Goal: Information Seeking & Learning: Learn about a topic

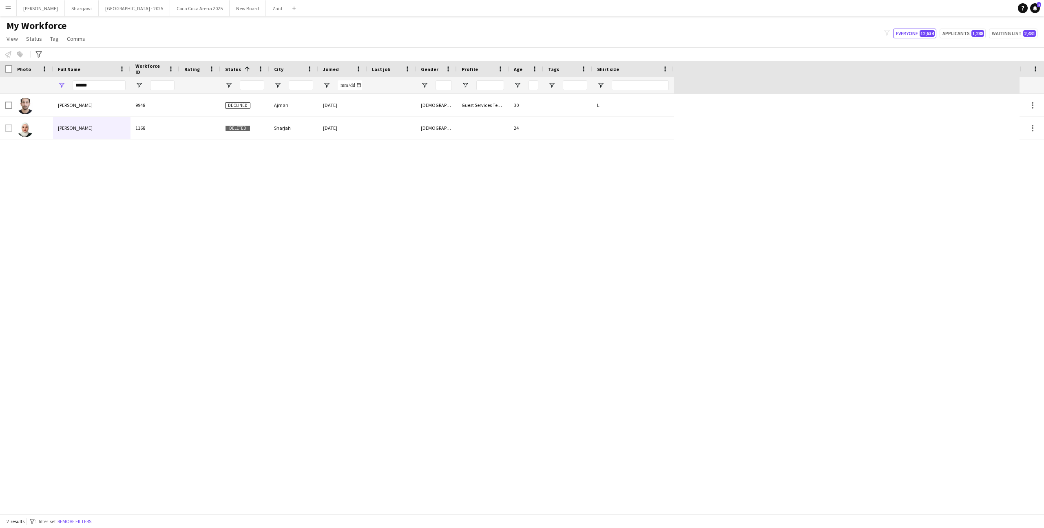
click at [109, 82] on input "******" at bounding box center [99, 85] width 53 height 10
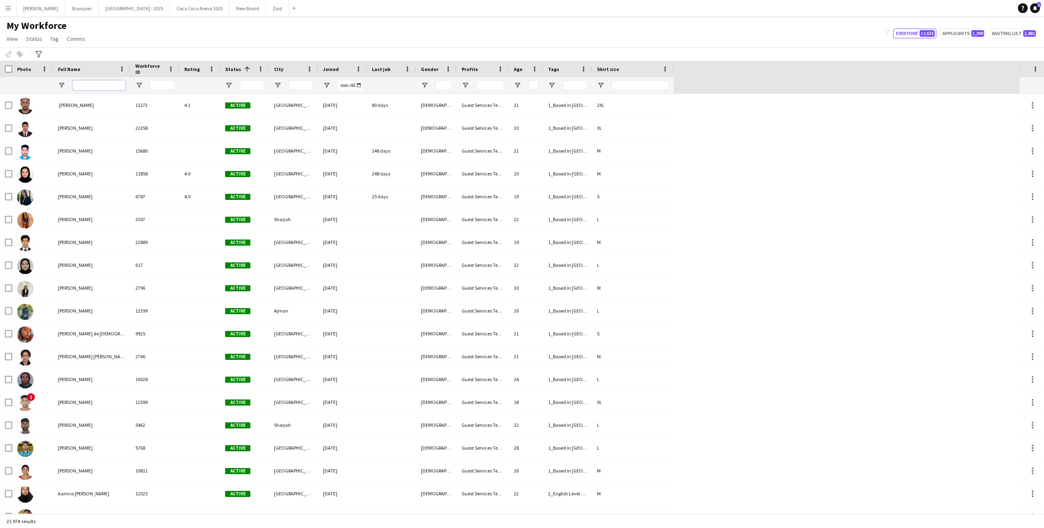
click at [98, 89] on input "Full Name Filter Input" at bounding box center [99, 85] width 53 height 10
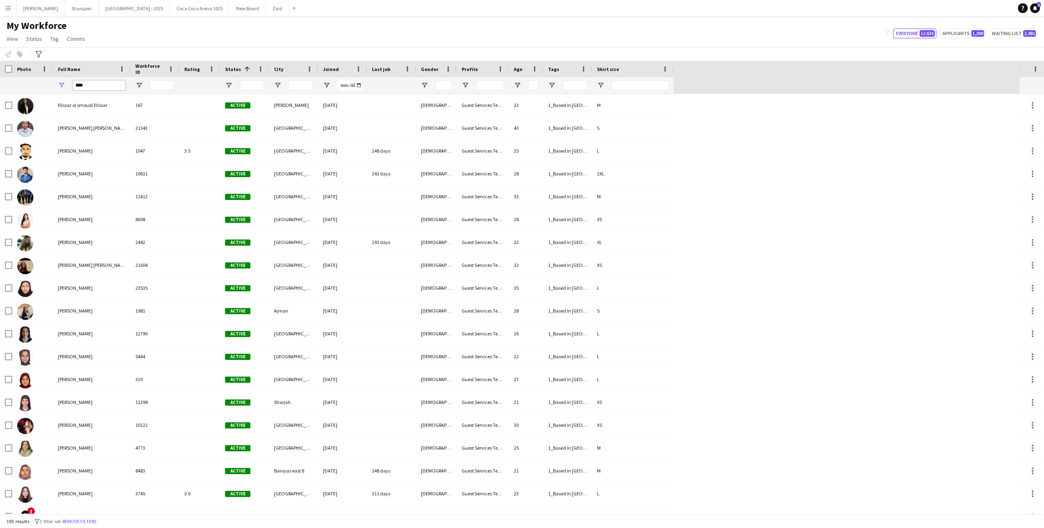
type input "****"
click at [226, 81] on div at bounding box center [244, 85] width 49 height 16
click at [230, 83] on span "Open Filter Menu" at bounding box center [228, 85] width 7 height 7
click at [246, 129] on div "(Select All) Active Applicant Approved Declined Deleted" at bounding box center [265, 158] width 82 height 59
click at [247, 131] on div "(Select All)" at bounding box center [266, 135] width 77 height 10
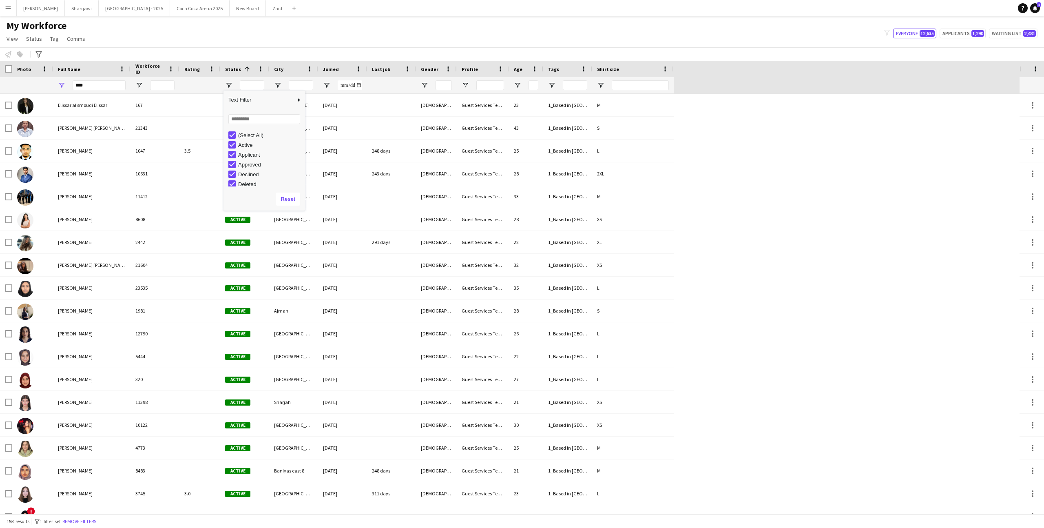
click at [247, 133] on div "(Select All)" at bounding box center [270, 135] width 64 height 6
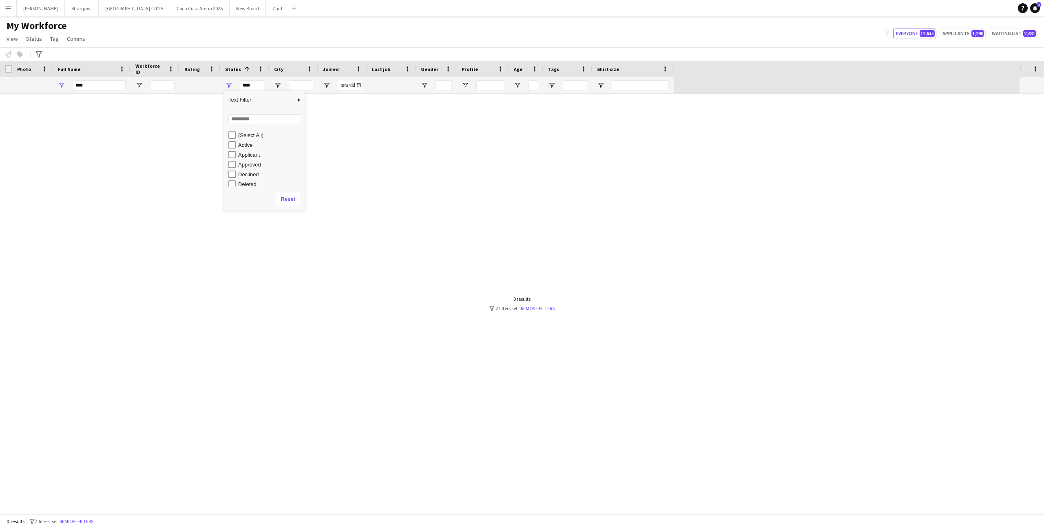
click at [254, 156] on div "Applicant" at bounding box center [270, 155] width 64 height 6
type input "**********"
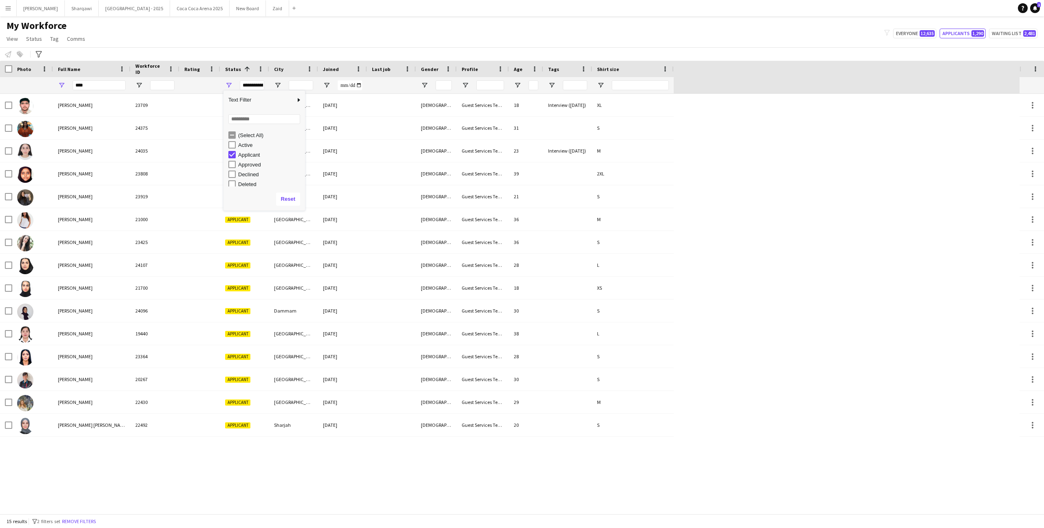
click at [256, 44] on div "My Workforce View Views Default view New view Update view Delete view Edit name…" at bounding box center [522, 34] width 1044 height 28
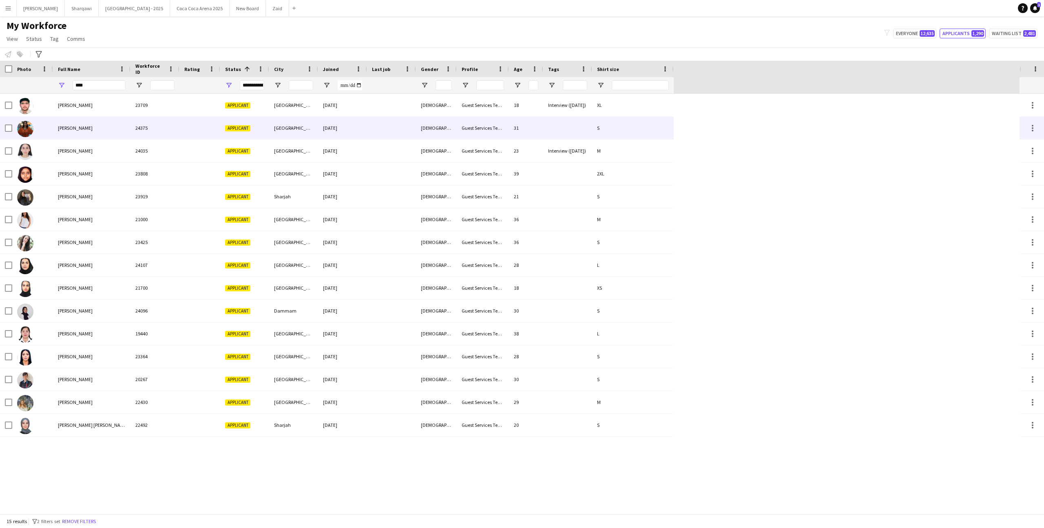
click at [141, 125] on div "24375" at bounding box center [155, 128] width 49 height 22
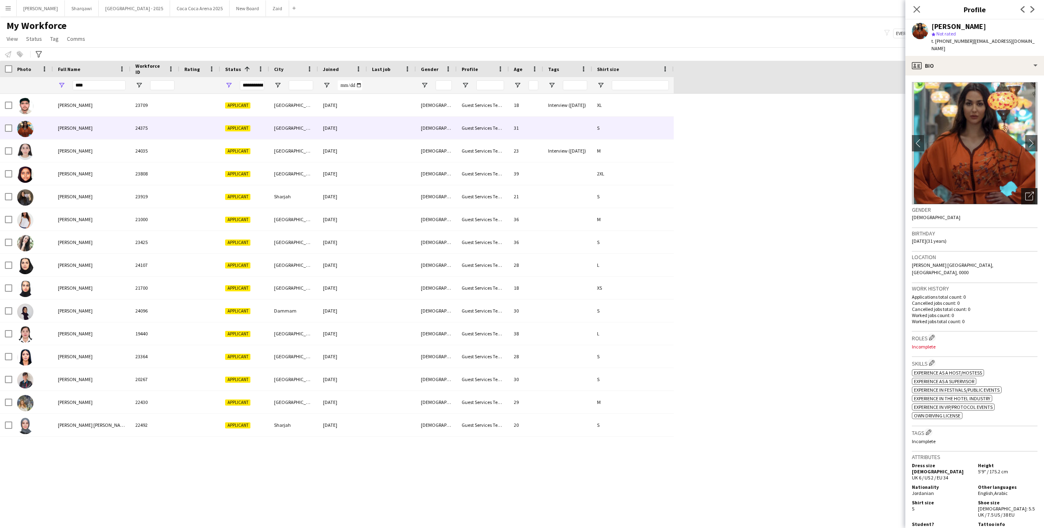
click at [1032, 192] on icon at bounding box center [1031, 195] width 6 height 6
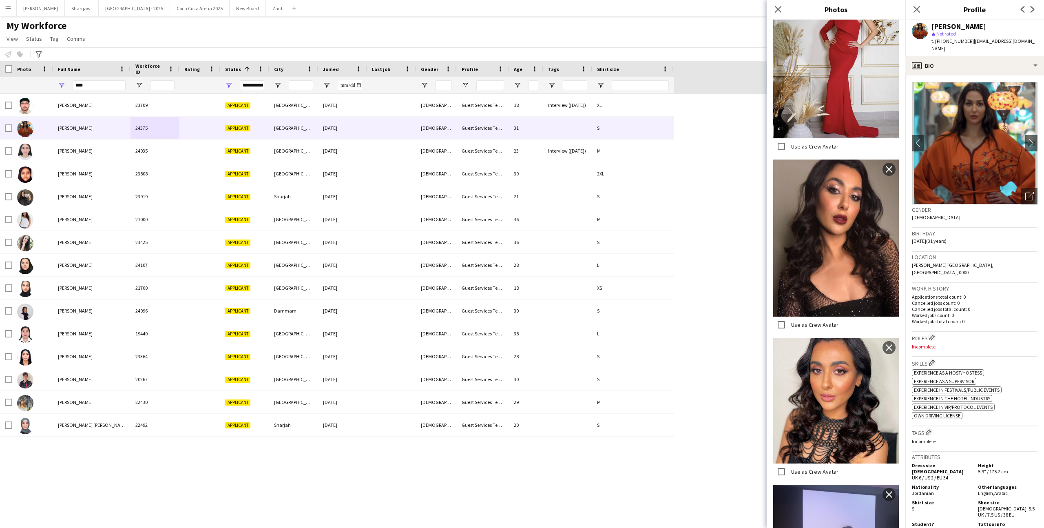
scroll to position [947, 0]
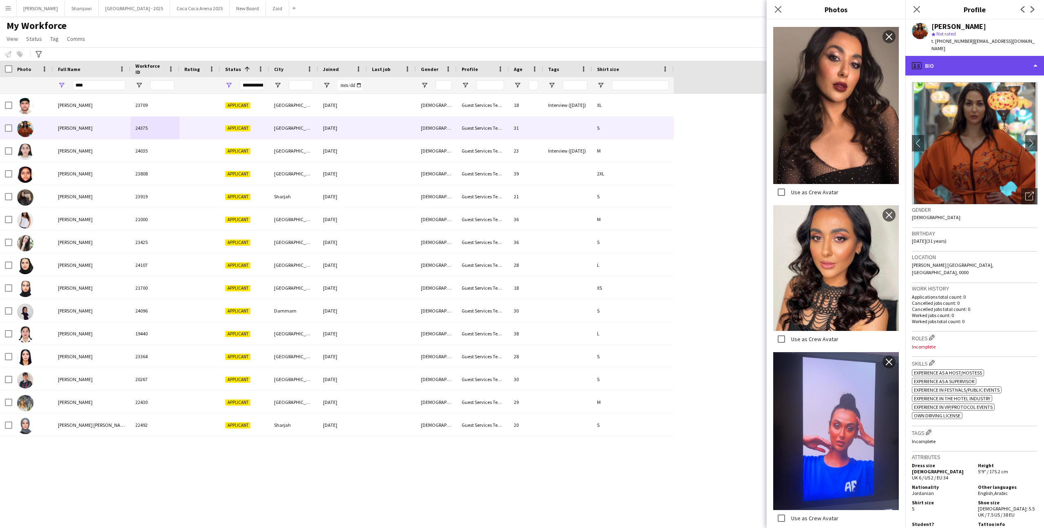
click at [985, 57] on div "profile Bio" at bounding box center [974, 66] width 139 height 20
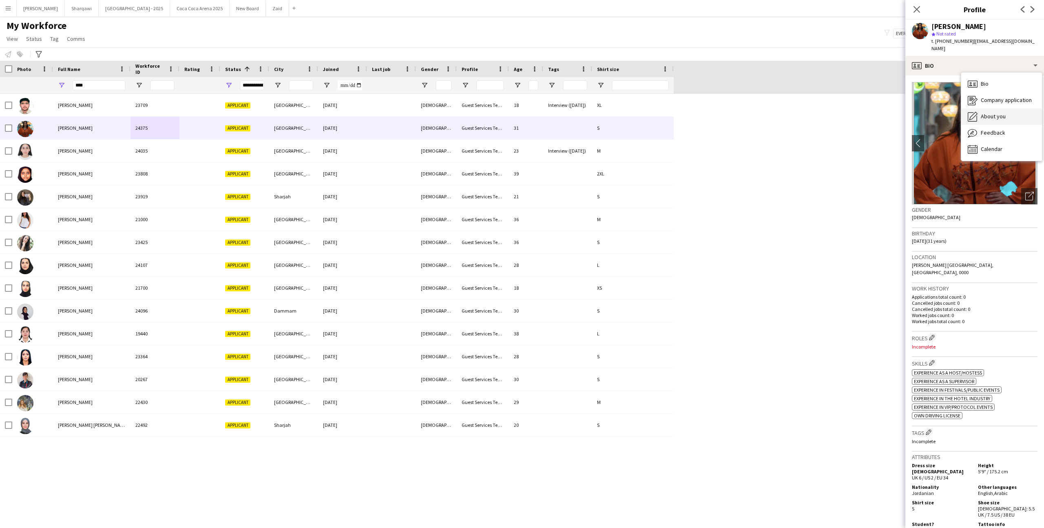
click at [995, 108] on div "About you About you" at bounding box center [1001, 116] width 81 height 16
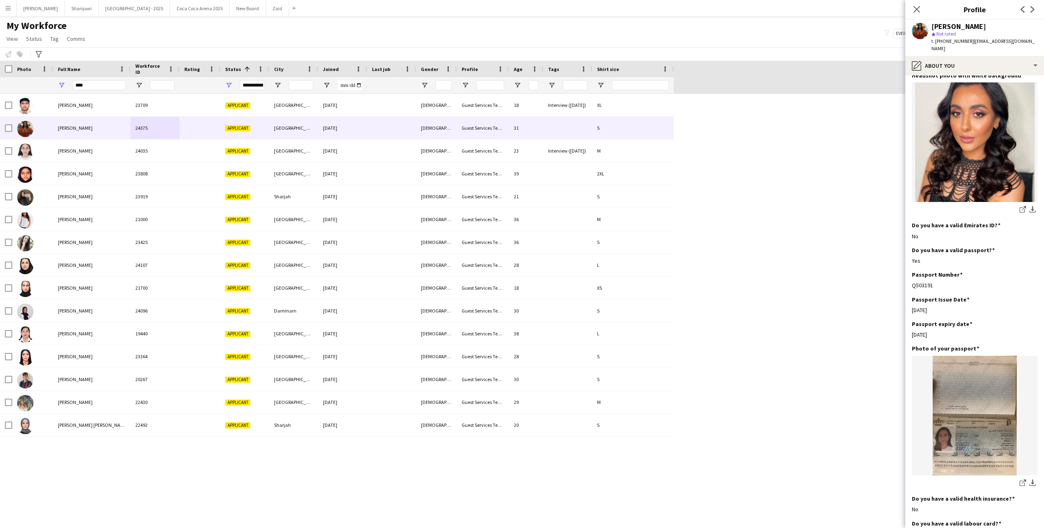
scroll to position [232, 0]
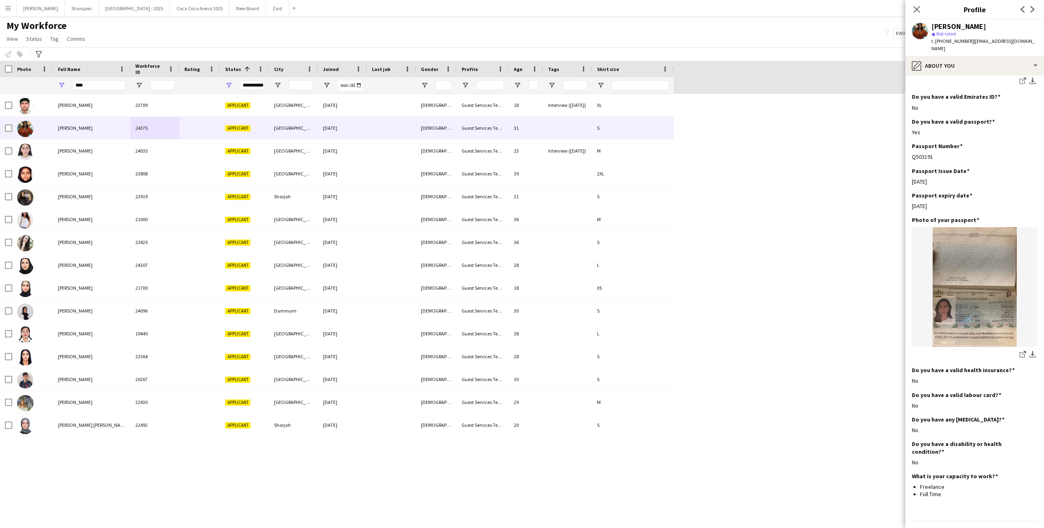
click at [1038, 339] on app-section-data-types "Bio Edit this field Hey ! It’s Sara , engaging conversationalist with a knack f…" at bounding box center [974, 301] width 139 height 452
click at [1032, 351] on app-icon "download-bottom" at bounding box center [1032, 355] width 7 height 8
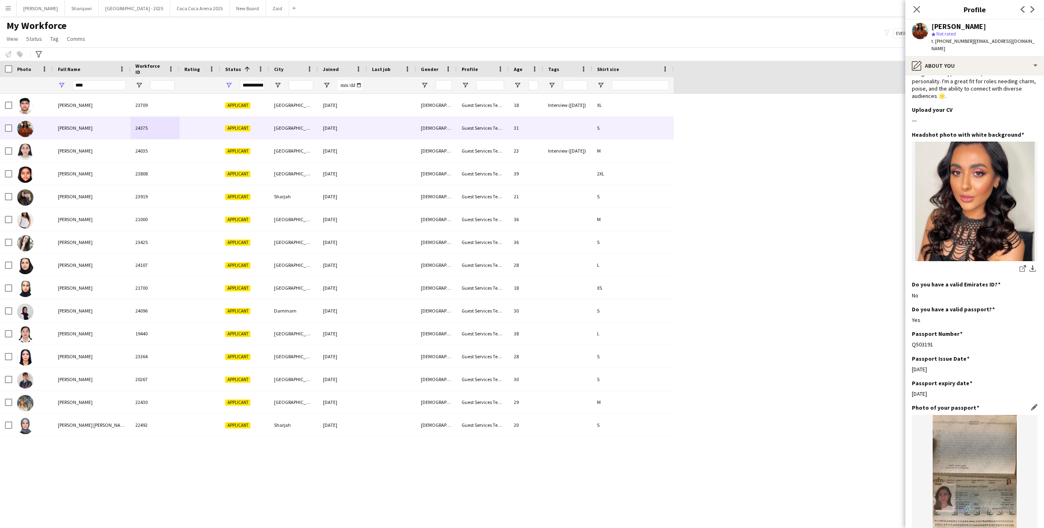
scroll to position [43, 0]
